Goal: Answer question/provide support

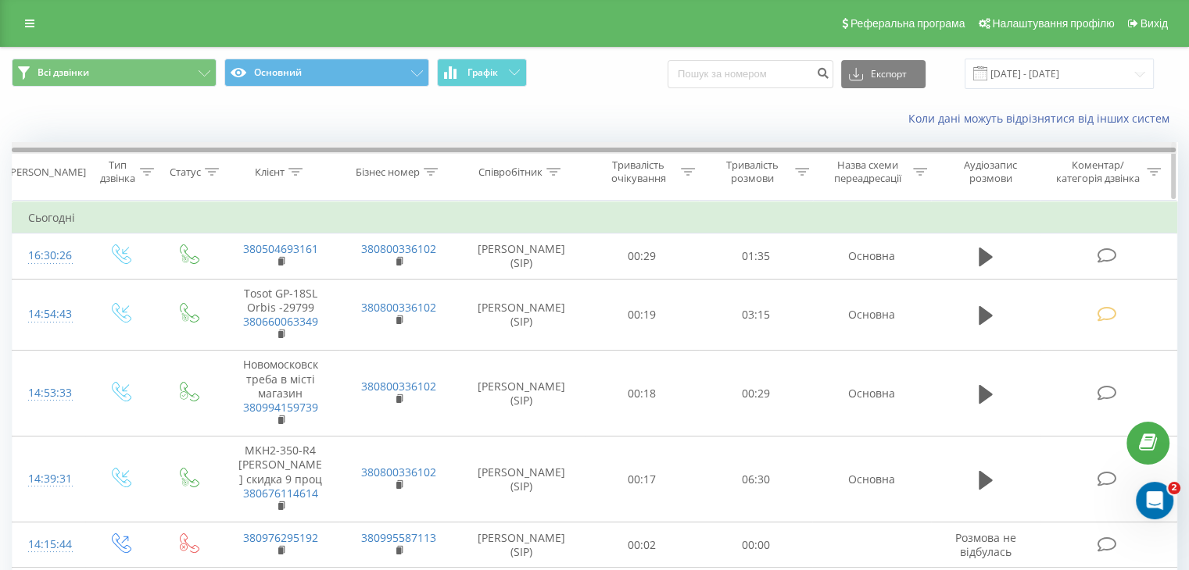
drag, startPoint x: 0, startPoint y: 0, endPoint x: 553, endPoint y: 151, distance: 573.5
click at [553, 151] on div at bounding box center [594, 150] width 1164 height 5
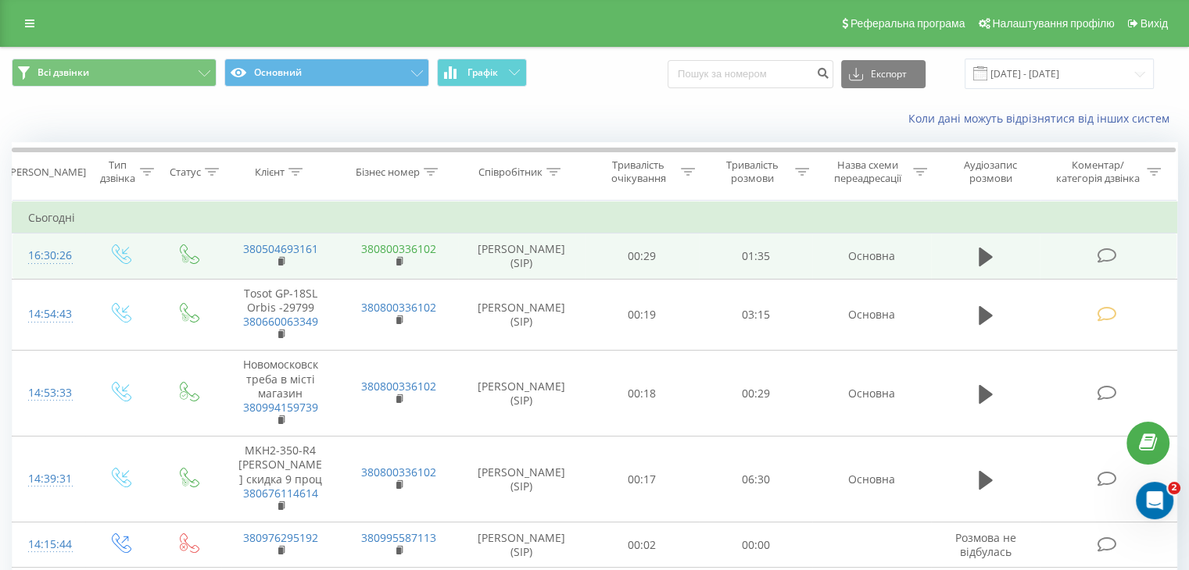
click at [390, 246] on link "380800336102" at bounding box center [398, 248] width 75 height 15
click at [1105, 254] on icon at bounding box center [1106, 256] width 20 height 16
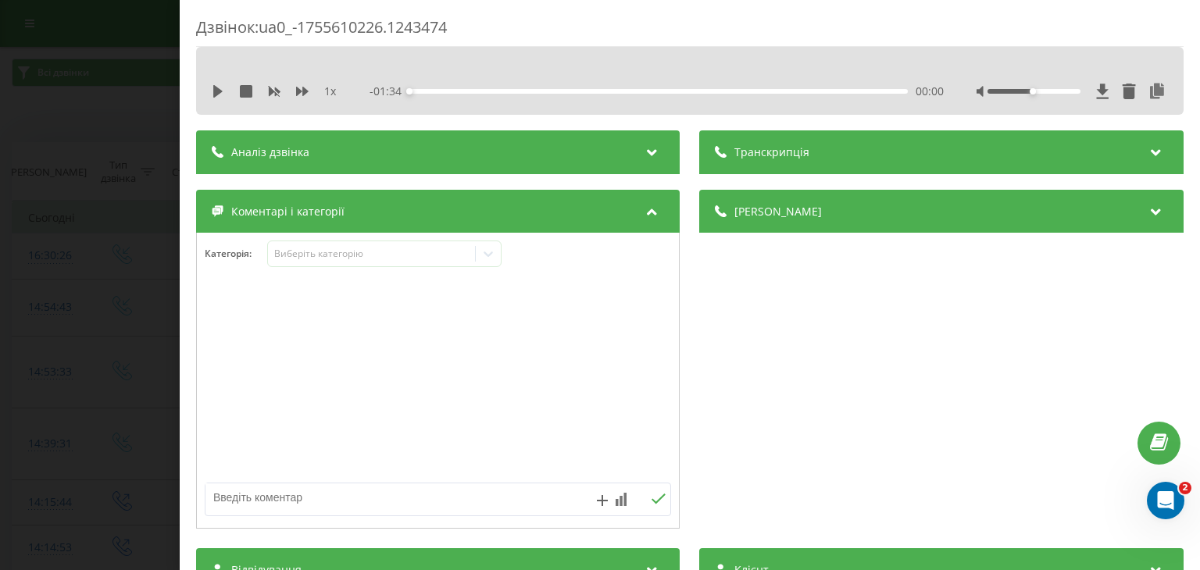
click at [726, 323] on div "Деталі дзвінка Загальне Дата дзвінка [DATE] 16:30:26 Тип дзвінка Вхідний Статус…" at bounding box center [942, 361] width 484 height 343
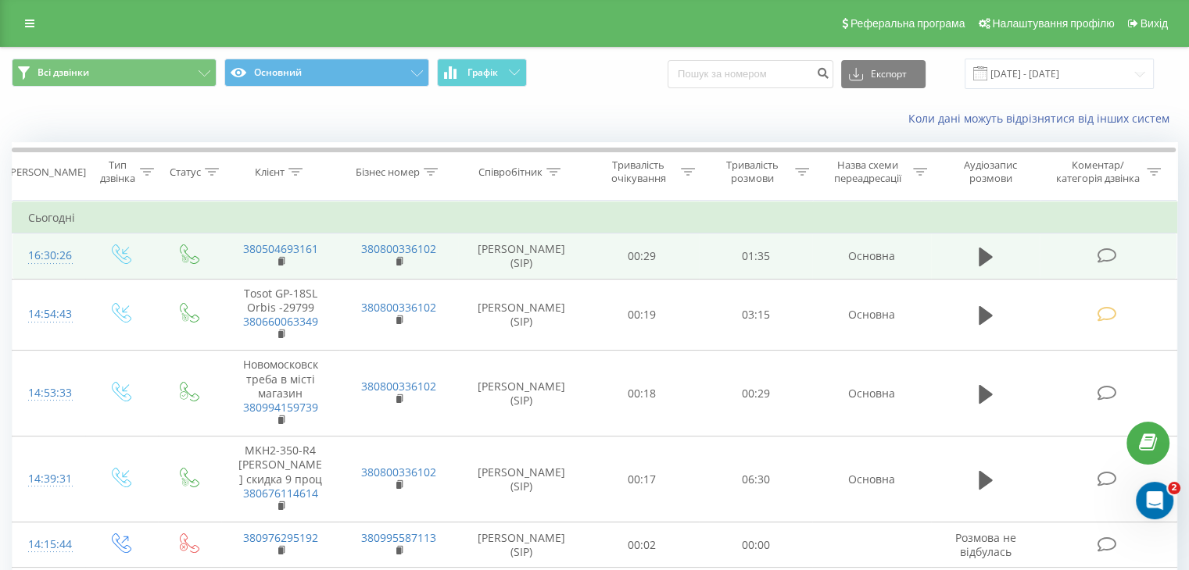
click at [1103, 254] on icon at bounding box center [1106, 256] width 20 height 16
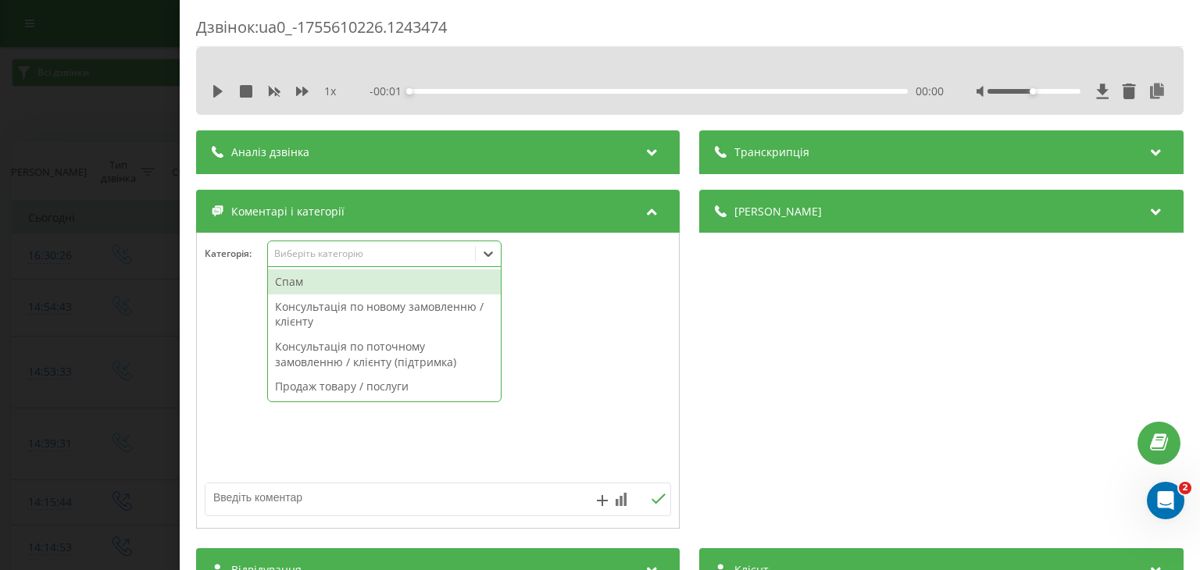
click at [389, 248] on div "Виберіть категорію" at bounding box center [371, 254] width 195 height 13
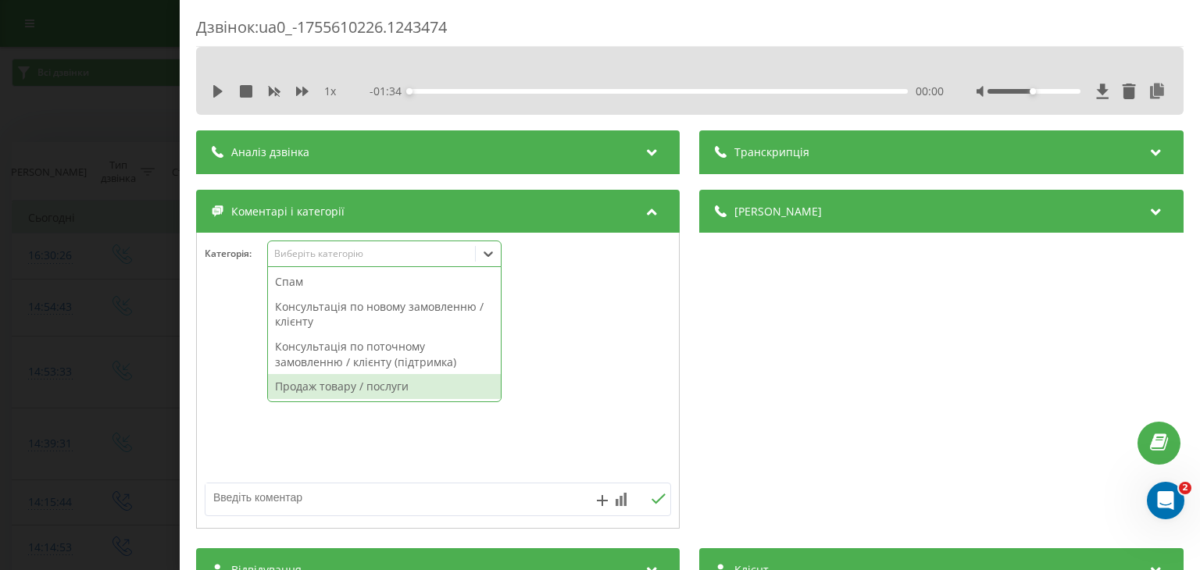
click at [403, 389] on div "Продаж товару / послуги" at bounding box center [384, 386] width 233 height 25
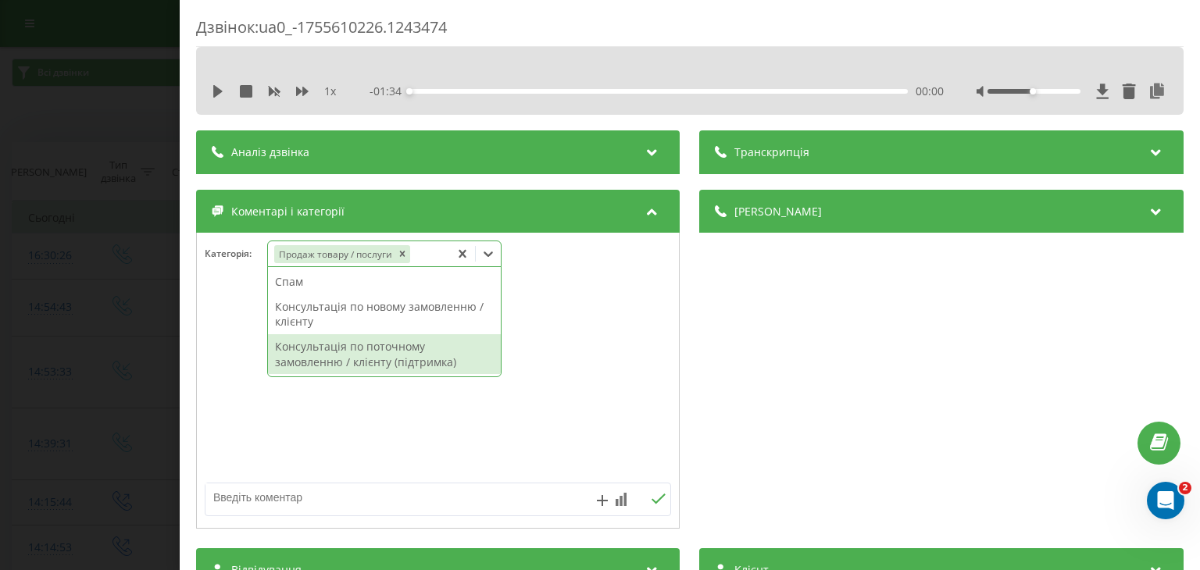
click at [444, 413] on div at bounding box center [438, 382] width 482 height 188
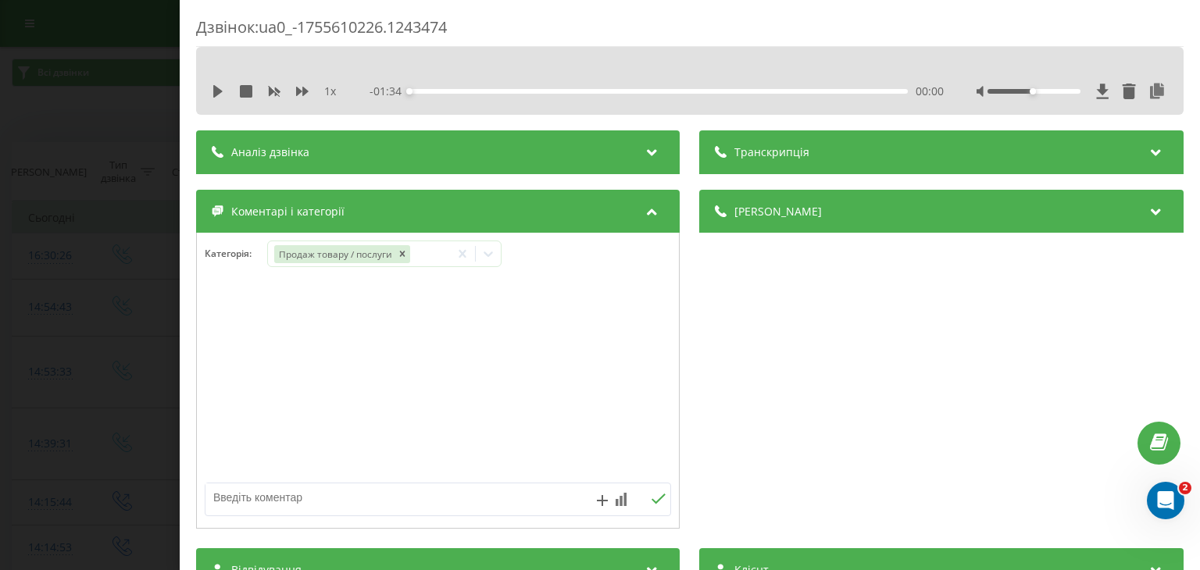
click at [343, 495] on textarea at bounding box center [392, 498] width 372 height 28
paste textarea "Теплова завіса Thermoscreens T800ER"
type textarea "Теплова завіса Thermoscreens T800ER"
click at [659, 497] on icon at bounding box center [659, 499] width 15 height 11
